Goal: Task Accomplishment & Management: Complete application form

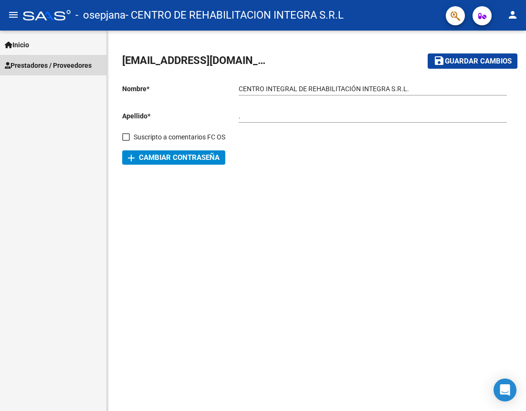
click at [59, 64] on span "Prestadores / Proveedores" at bounding box center [48, 65] width 87 height 10
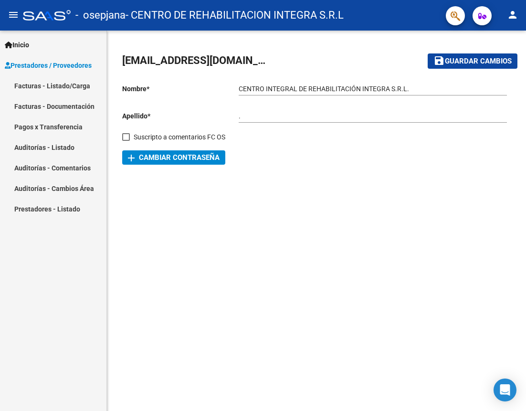
click at [78, 83] on link "Facturas - Listado/Carga" at bounding box center [53, 85] width 106 height 21
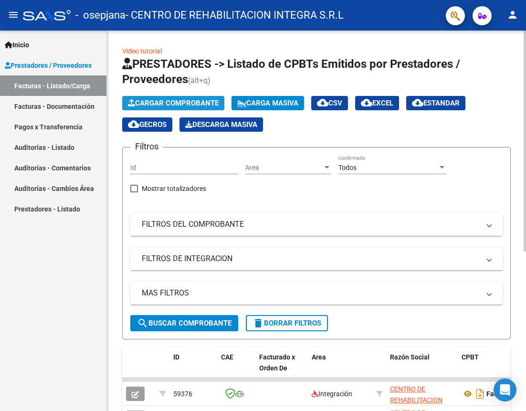
click at [163, 104] on span "Cargar Comprobante" at bounding box center [173, 103] width 91 height 9
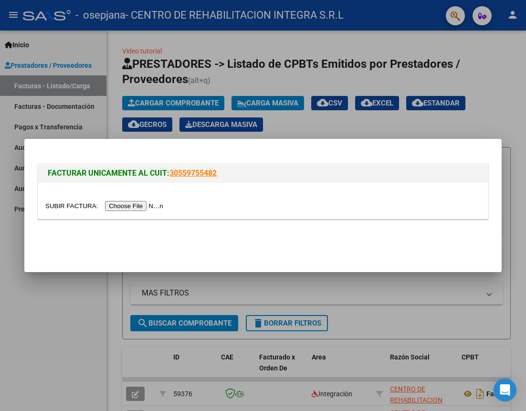
click at [122, 209] on input "file" at bounding box center [105, 206] width 121 height 10
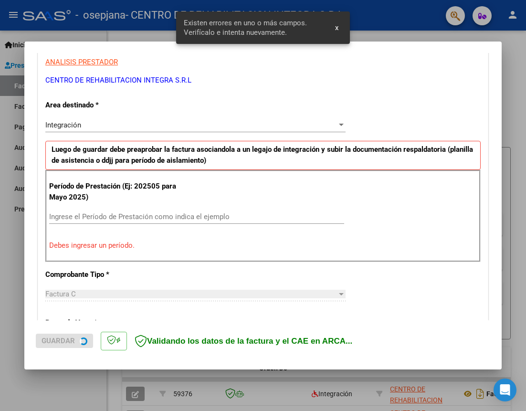
scroll to position [181, 0]
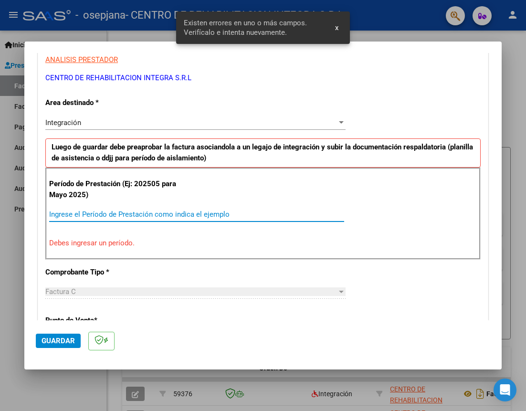
click at [161, 213] on input "Ingrese el Período de Prestación como indica el ejemplo" at bounding box center [196, 214] width 295 height 9
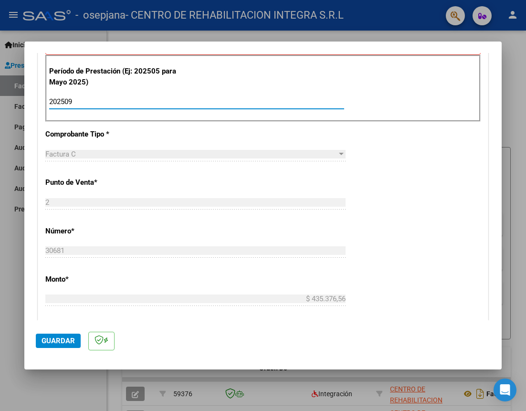
scroll to position [276, 0]
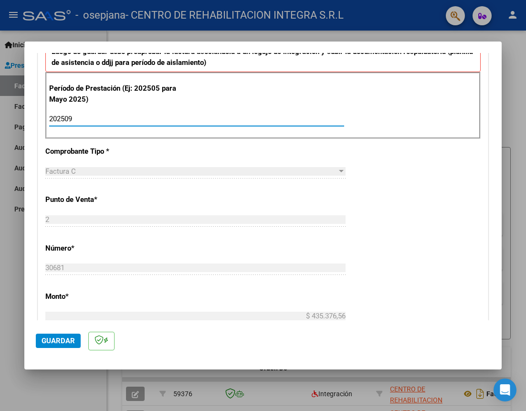
type input "202509"
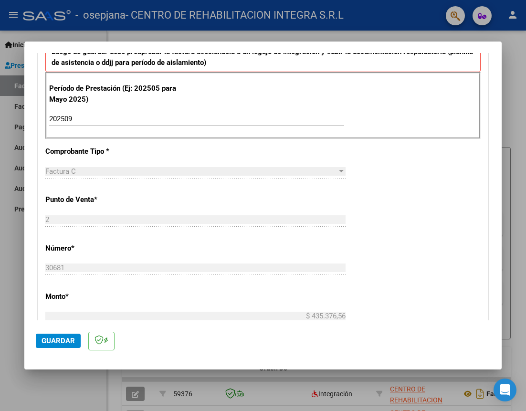
click at [404, 235] on div "CUIT * 30-71507246-3 Ingresar CUIT ANALISIS PRESTADOR CENTRO DE REHABILITACION …" at bounding box center [262, 255] width 449 height 718
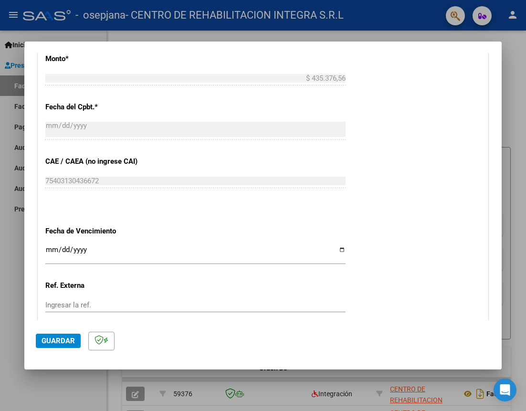
scroll to position [515, 0]
click at [53, 336] on button "Guardar" at bounding box center [58, 340] width 45 height 14
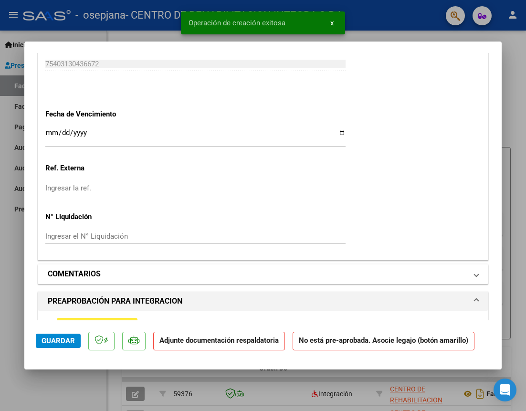
scroll to position [763, 0]
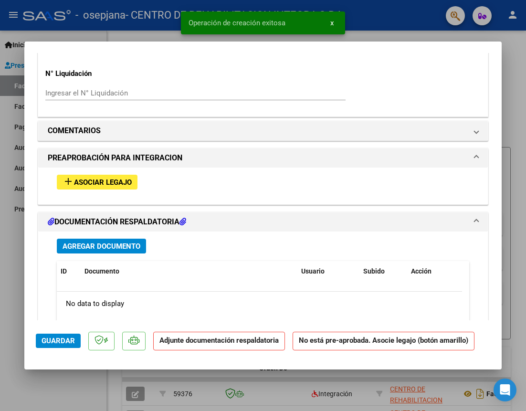
click at [94, 185] on span "Asociar Legajo" at bounding box center [103, 182] width 58 height 9
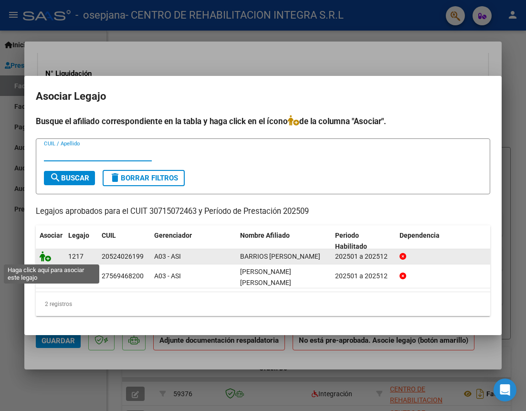
click at [41, 259] on icon at bounding box center [45, 256] width 11 height 10
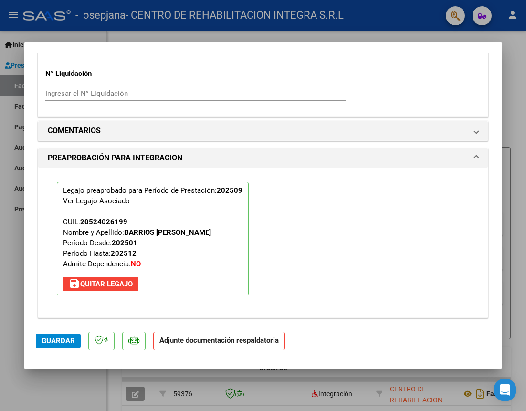
scroll to position [836, 0]
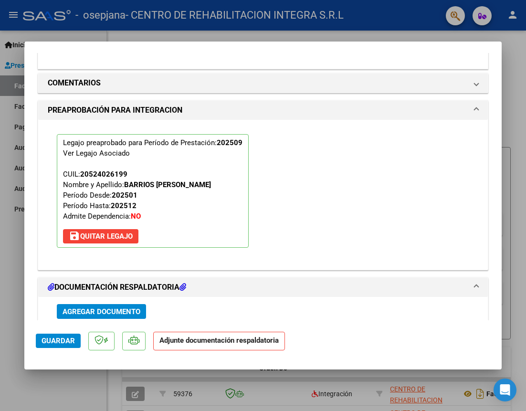
click at [123, 307] on span "Agregar Documento" at bounding box center [101, 311] width 78 height 9
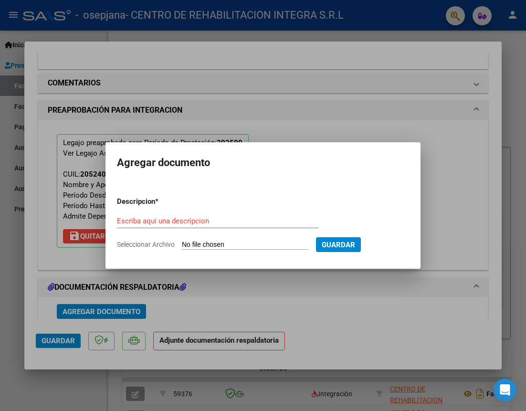
click at [260, 226] on div "Escriba aquí una descripcion" at bounding box center [217, 221] width 201 height 14
click at [260, 221] on input "Escriba aquí una descripcion" at bounding box center [217, 221] width 201 height 9
paste input "BARRIOS [PERSON_NAME]"
type input "BARRIOS [PERSON_NAME] - CAE"
click at [255, 242] on input "Seleccionar Archivo" at bounding box center [245, 244] width 126 height 9
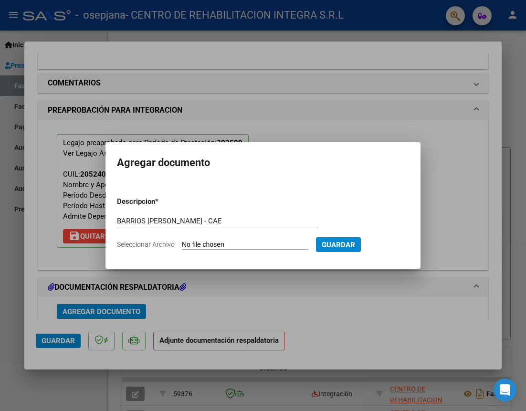
type input "C:\fakepath\CAE_0002-00030681_BARRIOS_MAXIMO_DYLAN_OSEPJANA.pdf"
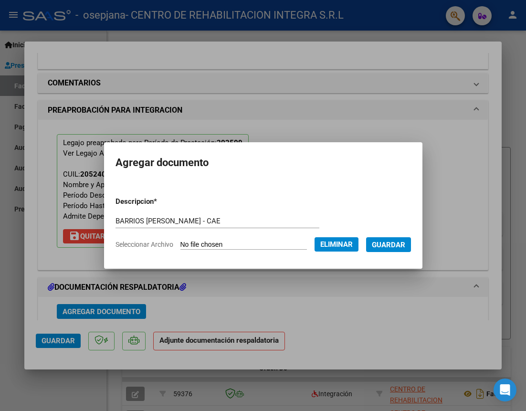
click at [398, 243] on span "Guardar" at bounding box center [388, 244] width 33 height 9
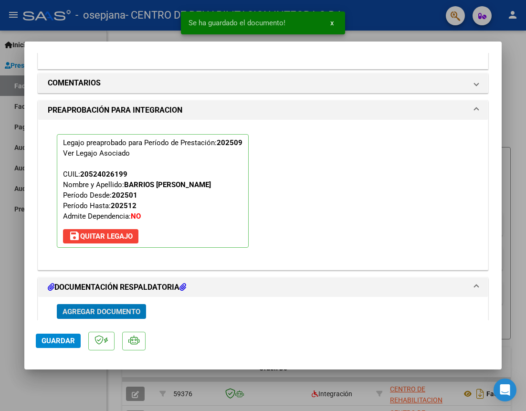
scroll to position [979, 0]
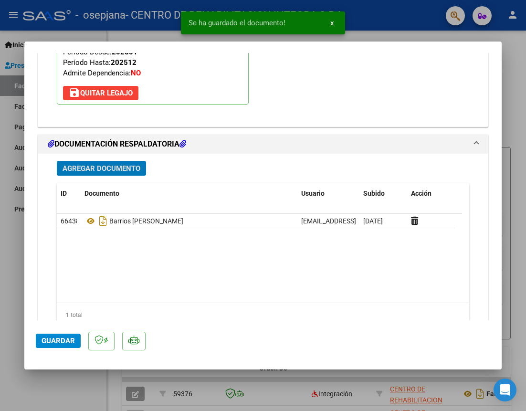
click at [118, 166] on span "Agregar Documento" at bounding box center [101, 168] width 78 height 9
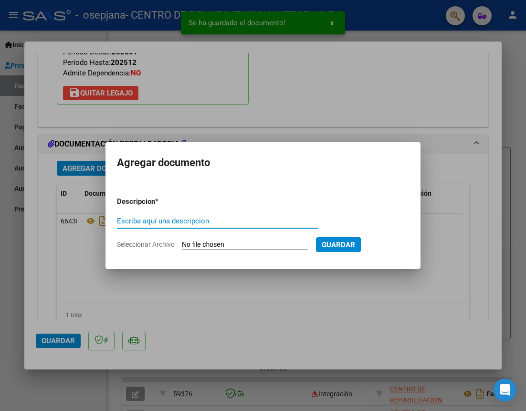
paste input "BARRIOS [PERSON_NAME]"
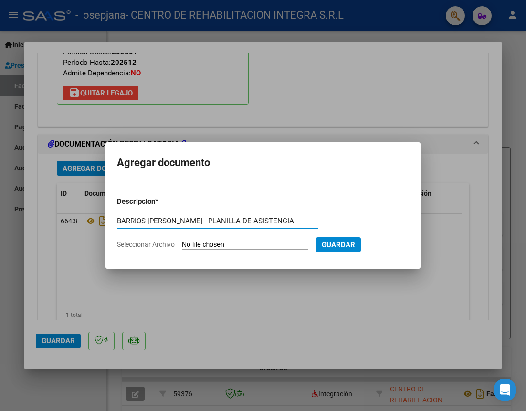
type input "BARRIOS [PERSON_NAME] - PLANILLA DE ASISTENCIA"
click at [226, 243] on input "Seleccionar Archivo" at bounding box center [245, 244] width 126 height 9
type input "C:\fakepath\[PERSON_NAME] - PLANILLA DE ASISTENCIA - [DATE]- OSEPJANA.pdf"
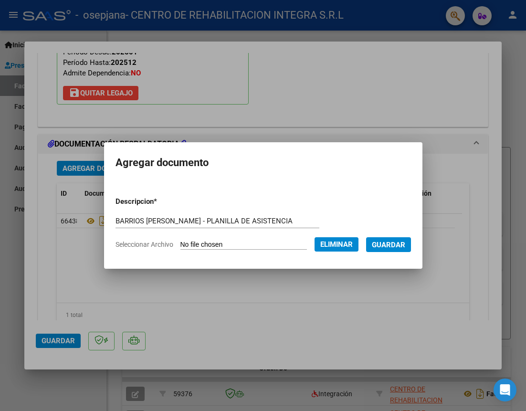
click at [400, 239] on button "Guardar" at bounding box center [388, 244] width 45 height 15
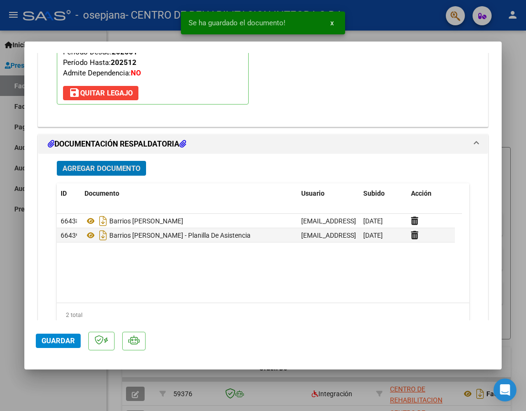
click at [121, 172] on span "Agregar Documento" at bounding box center [101, 168] width 78 height 9
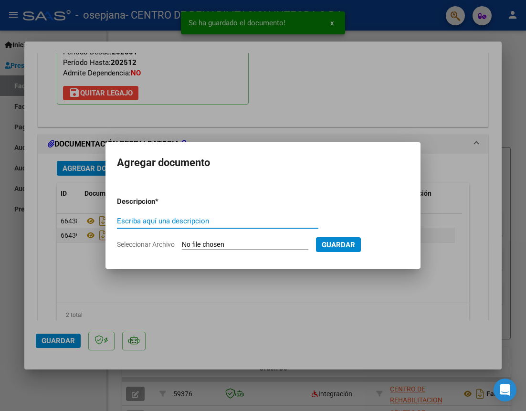
paste input "BARRIOS [PERSON_NAME]"
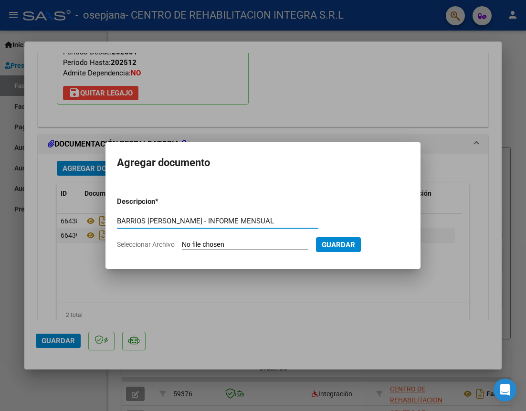
type input "BARRIOS [PERSON_NAME] - INFORME MENSUAL"
click at [236, 246] on input "Seleccionar Archivo" at bounding box center [245, 244] width 126 height 9
type input "C:\fakepath\BARRIOS [PERSON_NAME] - INFORME MENSUAL [DATE] - OSEPJANA.pdf"
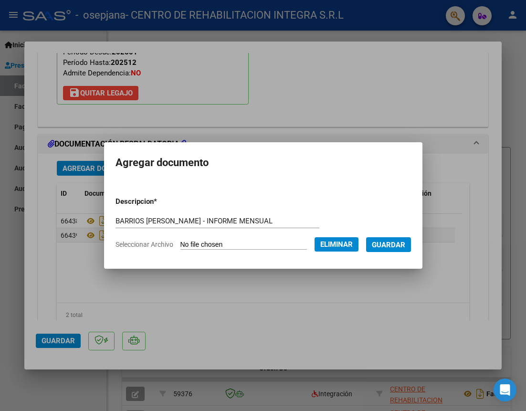
click at [405, 241] on span "Guardar" at bounding box center [388, 244] width 33 height 9
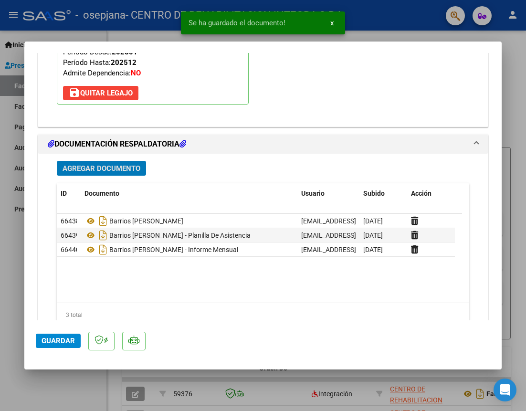
click at [69, 336] on span "Guardar" at bounding box center [57, 340] width 33 height 9
click at [506, 107] on div at bounding box center [263, 205] width 526 height 411
type input "$ 0,00"
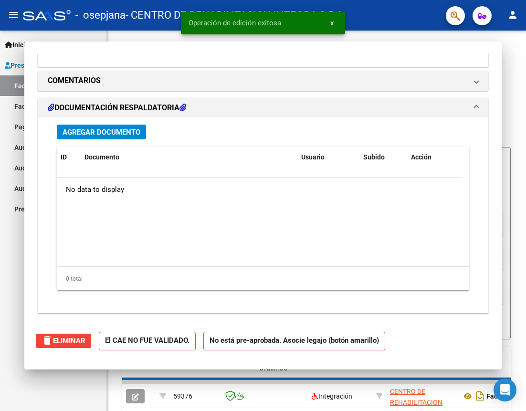
scroll to position [874, 0]
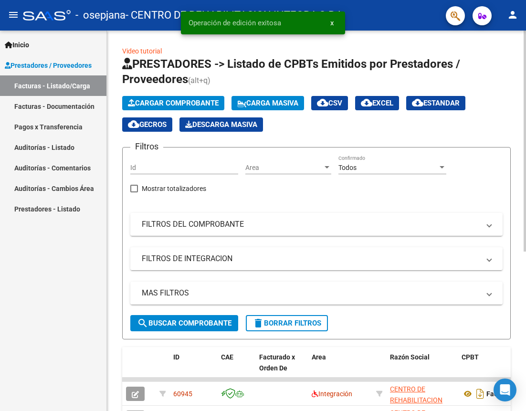
click at [199, 98] on button "Cargar Comprobante" at bounding box center [173, 103] width 102 height 14
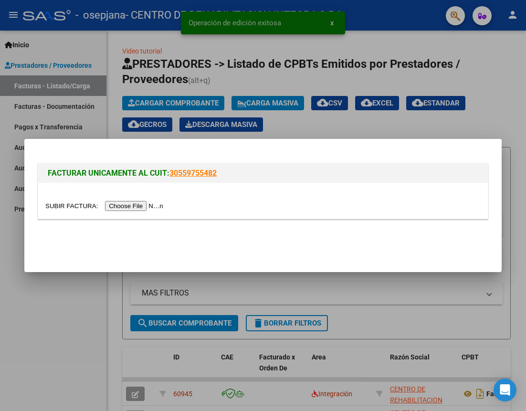
click at [133, 205] on input "file" at bounding box center [105, 206] width 121 height 10
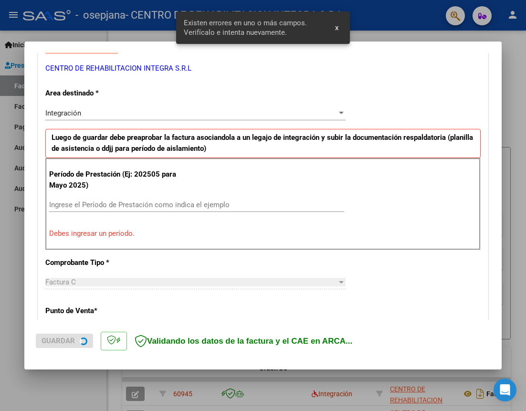
scroll to position [199, 0]
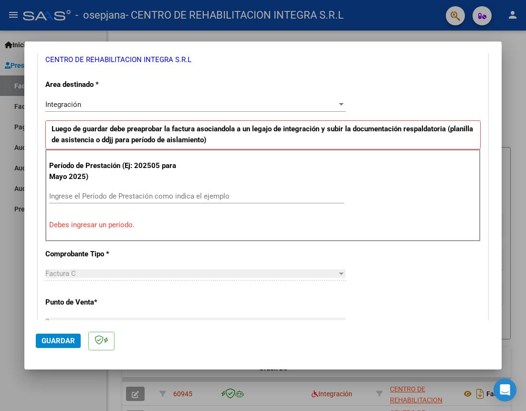
click at [133, 189] on div "Ingrese el Período de Prestación como indica el ejemplo" at bounding box center [196, 196] width 295 height 14
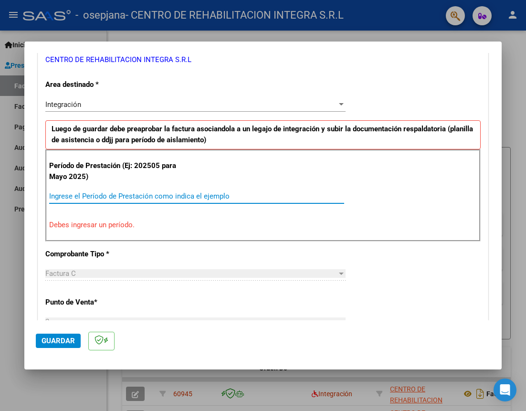
click at [133, 192] on input "Ingrese el Período de Prestación como indica el ejemplo" at bounding box center [196, 196] width 295 height 9
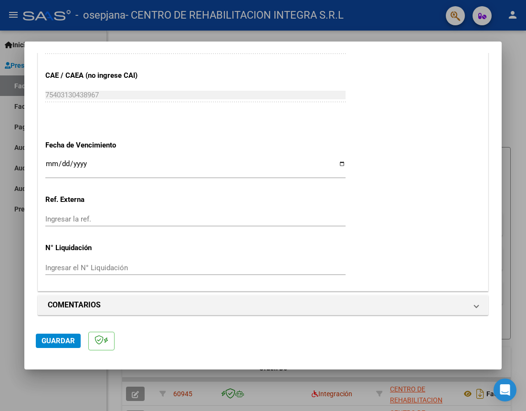
scroll to position [601, 0]
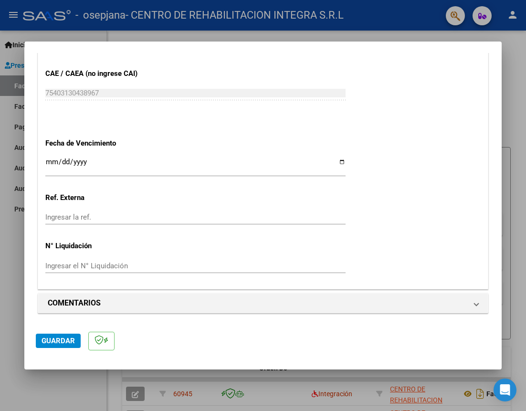
type input "202509"
click at [52, 338] on span "Guardar" at bounding box center [57, 340] width 33 height 9
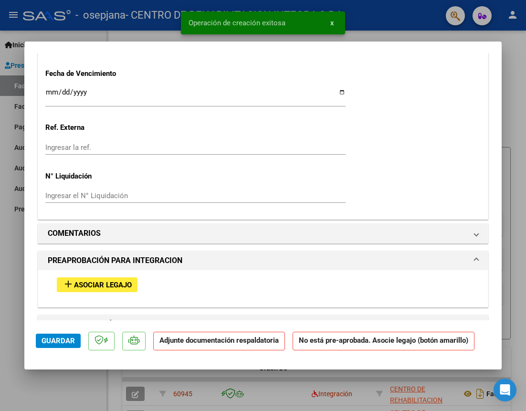
scroll to position [715, 0]
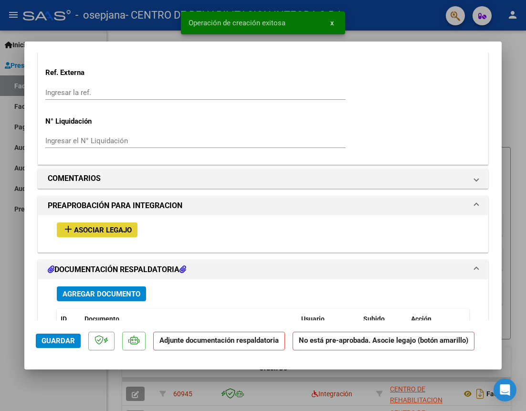
click at [106, 224] on button "add Asociar Legajo" at bounding box center [97, 229] width 81 height 15
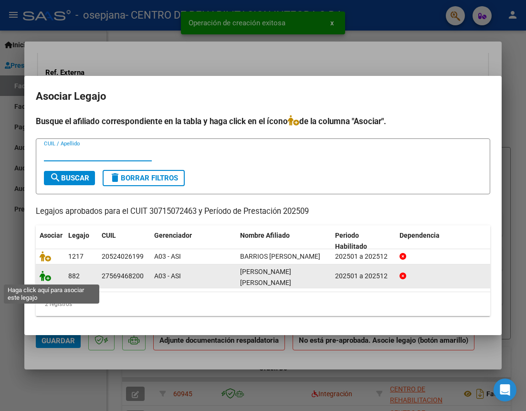
click at [44, 277] on icon at bounding box center [45, 275] width 11 height 10
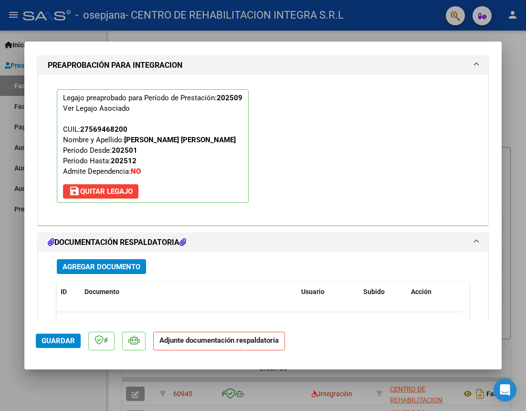
scroll to position [883, 0]
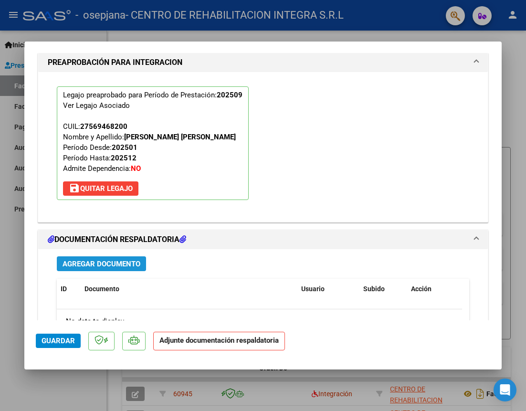
click at [131, 265] on span "Agregar Documento" at bounding box center [101, 263] width 78 height 9
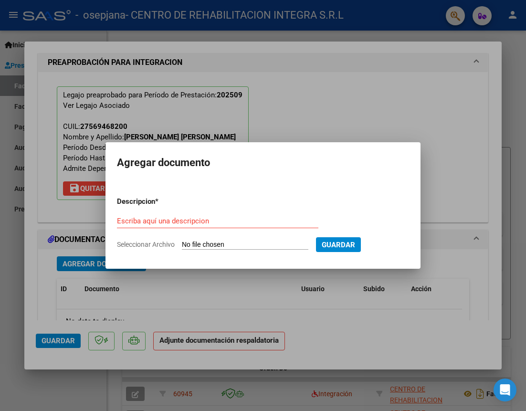
click at [244, 220] on input "Escriba aquí una descripcion" at bounding box center [217, 221] width 201 height 9
paste input "[PERSON_NAME] [PERSON_NAME]"
type input "[PERSON_NAME] [PERSON_NAME] - CAE"
click at [221, 246] on input "Seleccionar Archivo" at bounding box center [245, 244] width 126 height 9
type input "C:\fakepath\CAE_0002-00030682_RICCIARDONE_BARREIRO_MERLINA_GERALDINE_OSEPJANA.p…"
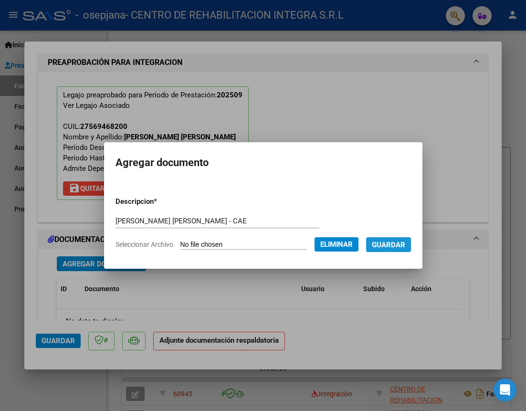
click at [394, 245] on span "Guardar" at bounding box center [388, 244] width 33 height 9
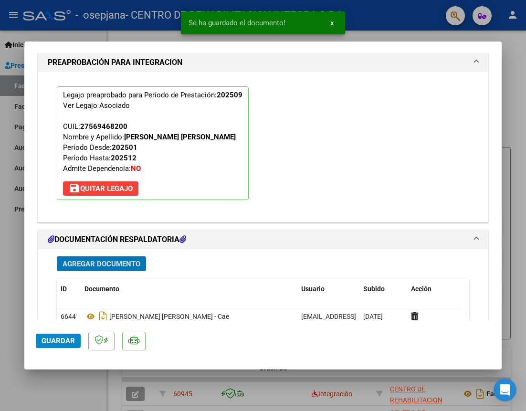
click at [106, 260] on span "Agregar Documento" at bounding box center [101, 263] width 78 height 9
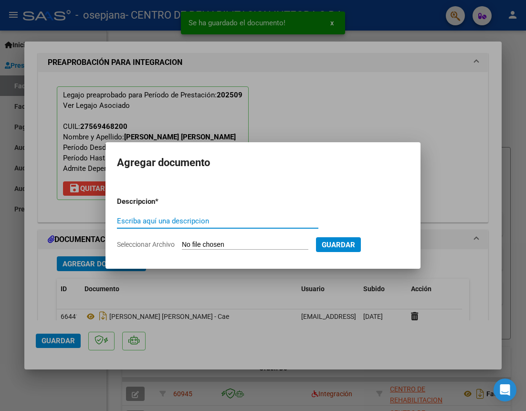
paste input "[PERSON_NAME] [PERSON_NAME]"
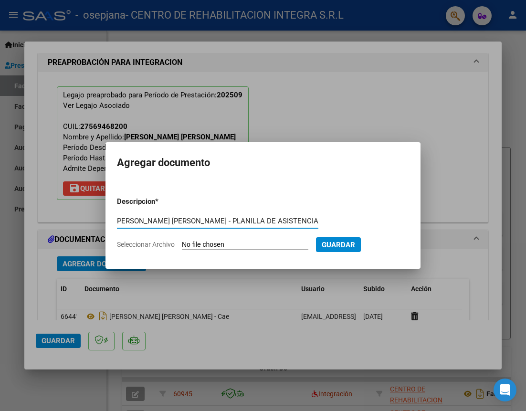
scroll to position [0, 41]
type input "[PERSON_NAME] [PERSON_NAME] - PLANILLA DE ASISTENCIA"
click at [213, 241] on input "Seleccionar Archivo" at bounding box center [245, 244] width 126 height 9
type input "C:\fakepath\[PERSON_NAME] [PERSON_NAME]- PLANILLA DE ASISTENCIA- [DATE]- OSEPJA…"
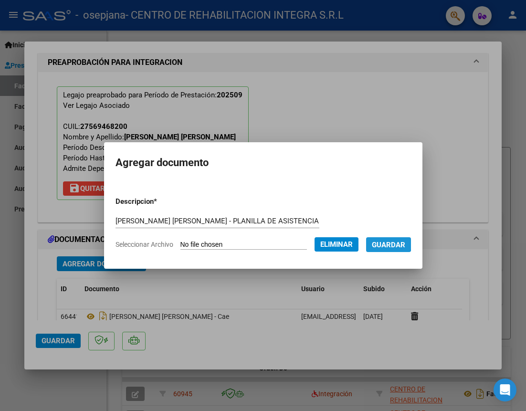
click at [395, 243] on span "Guardar" at bounding box center [388, 244] width 33 height 9
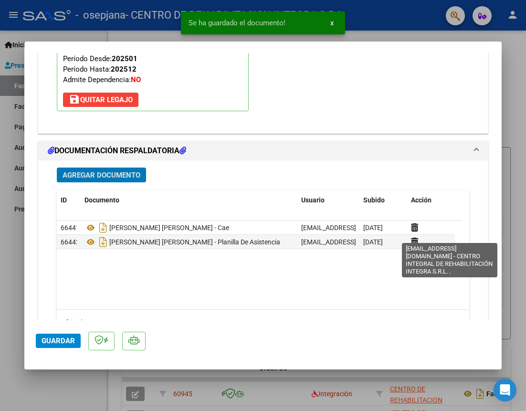
scroll to position [979, 0]
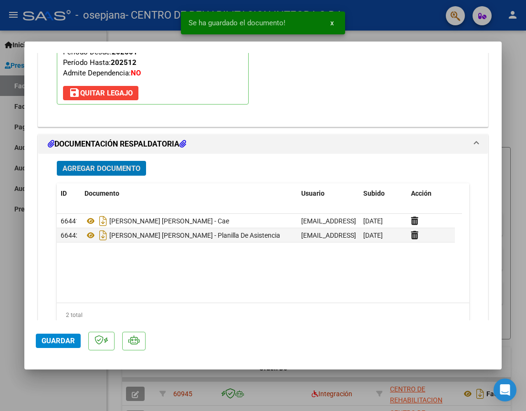
click at [113, 167] on span "Agregar Documento" at bounding box center [101, 168] width 78 height 9
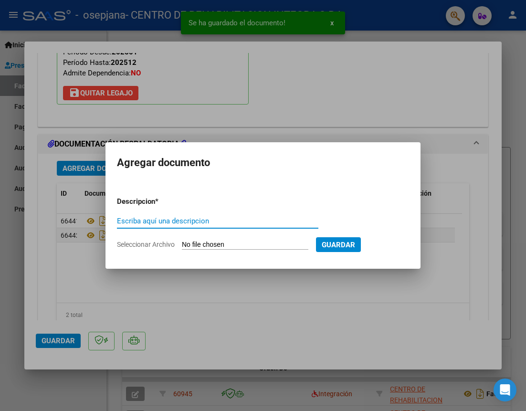
paste input "[PERSON_NAME] [PERSON_NAME]"
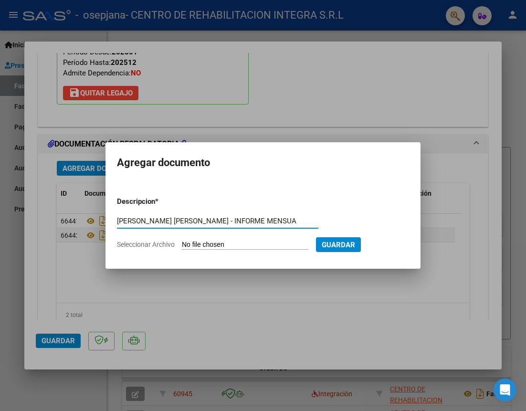
scroll to position [0, 21]
type input "[PERSON_NAME] [PERSON_NAME] - INFORME MENSUAL"
click at [200, 242] on input "Seleccionar Archivo" at bounding box center [245, 244] width 126 height 9
type input "C:\fakepath\[PERSON_NAME] [PERSON_NAME] - INFORME MENSUAL [DATE] - OSEPJANA.pdf"
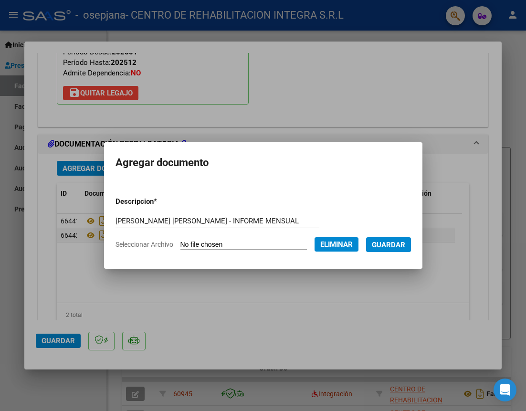
click at [393, 239] on button "Guardar" at bounding box center [388, 244] width 45 height 15
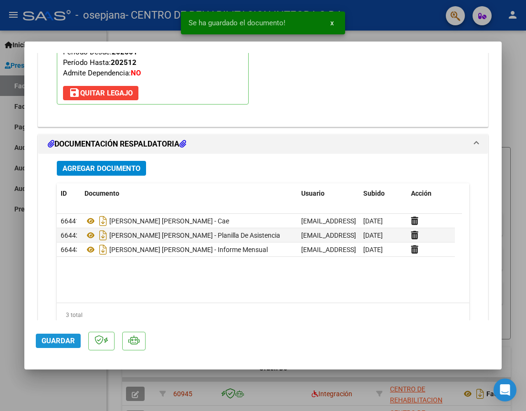
click at [65, 343] on span "Guardar" at bounding box center [57, 340] width 33 height 9
click at [517, 99] on div at bounding box center [263, 205] width 526 height 411
type input "$ 0,00"
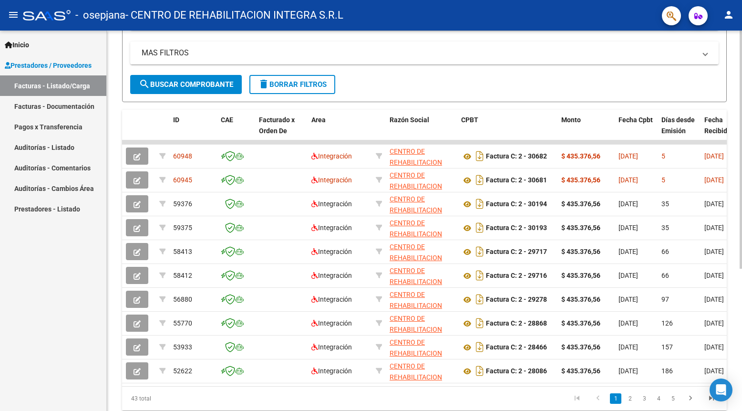
scroll to position [191, 0]
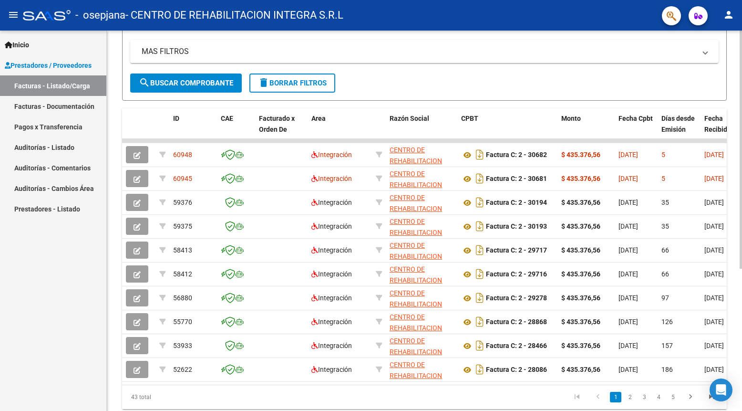
click at [503, 85] on form "Filtros Id Area Area Todos Confirmado Mostrar totalizadores FILTROS DEL COMPROB…" at bounding box center [424, 11] width 605 height 178
click at [471, 81] on form "Filtros Id Area Area Todos Confirmado Mostrar totalizadores FILTROS DEL COMPROB…" at bounding box center [424, 11] width 605 height 178
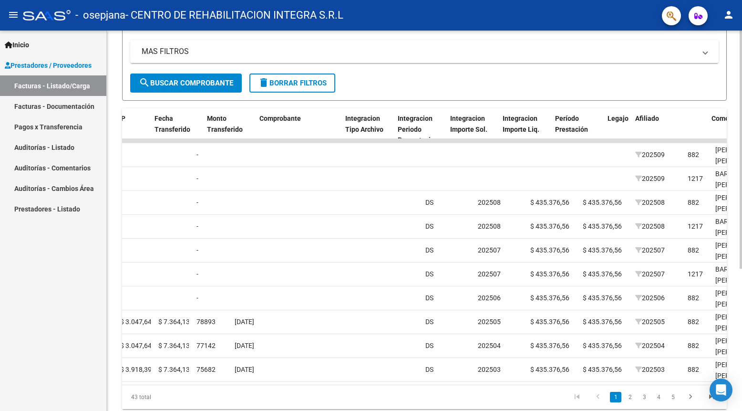
scroll to position [0, 831]
